Goal: Navigation & Orientation: Find specific page/section

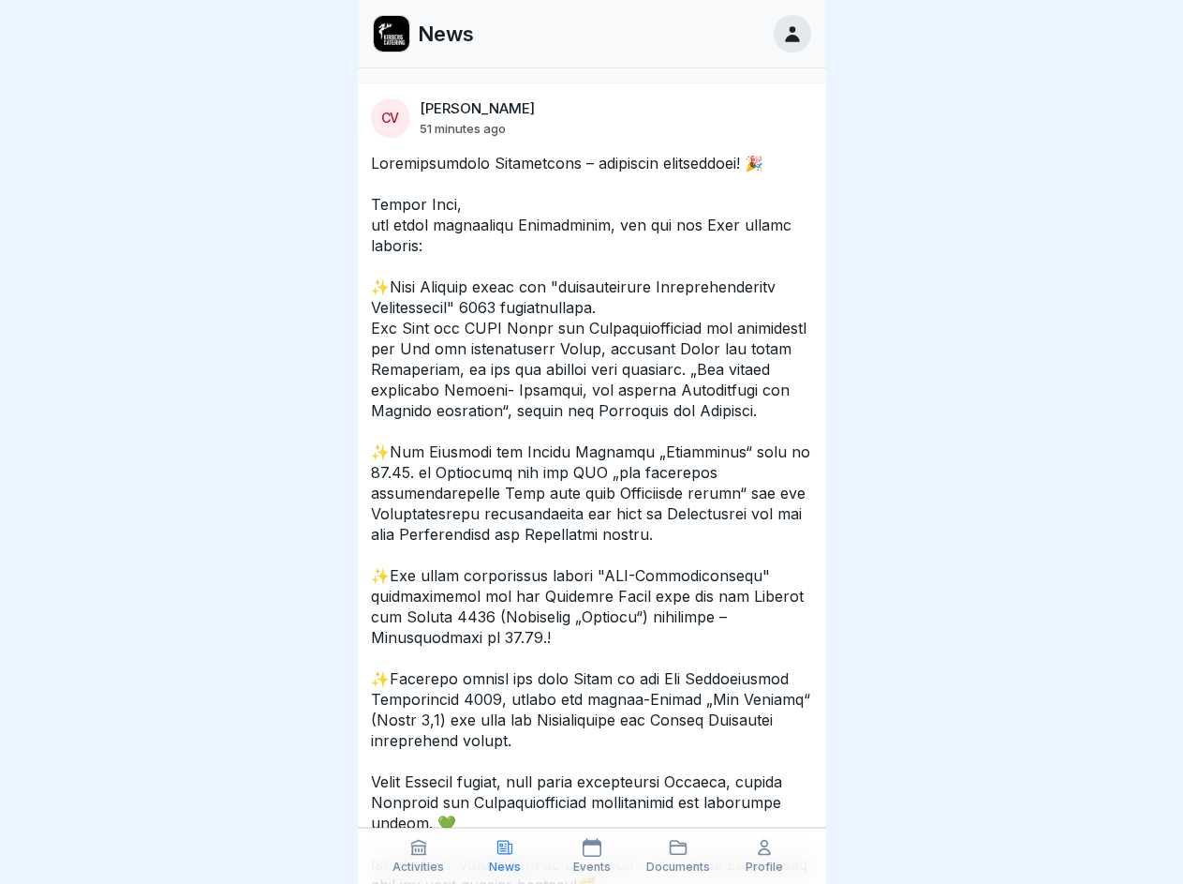
click at [419, 855] on icon at bounding box center [418, 847] width 19 height 19
click at [505, 855] on icon at bounding box center [505, 847] width 19 height 19
click at [591, 855] on icon at bounding box center [592, 847] width 19 height 19
click at [678, 855] on icon at bounding box center [678, 847] width 19 height 19
click at [765, 855] on icon at bounding box center [764, 847] width 19 height 19
